Goal: Use online tool/utility: Utilize a website feature to perform a specific function

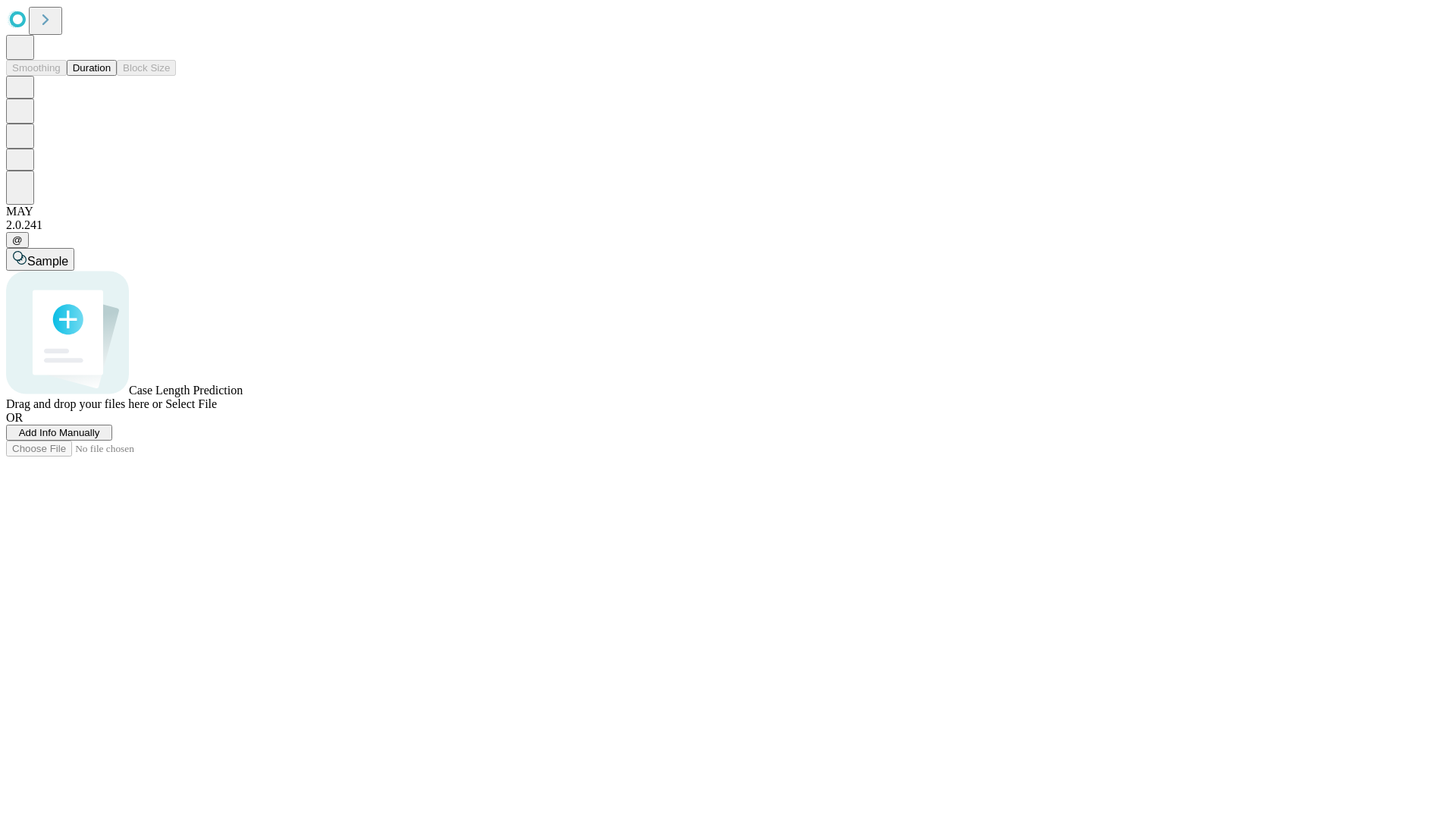
click at [110, 76] on button "Duration" at bounding box center [92, 68] width 50 height 16
click at [217, 410] on span "Select File" at bounding box center [191, 403] width 52 height 13
